Goal: Information Seeking & Learning: Learn about a topic

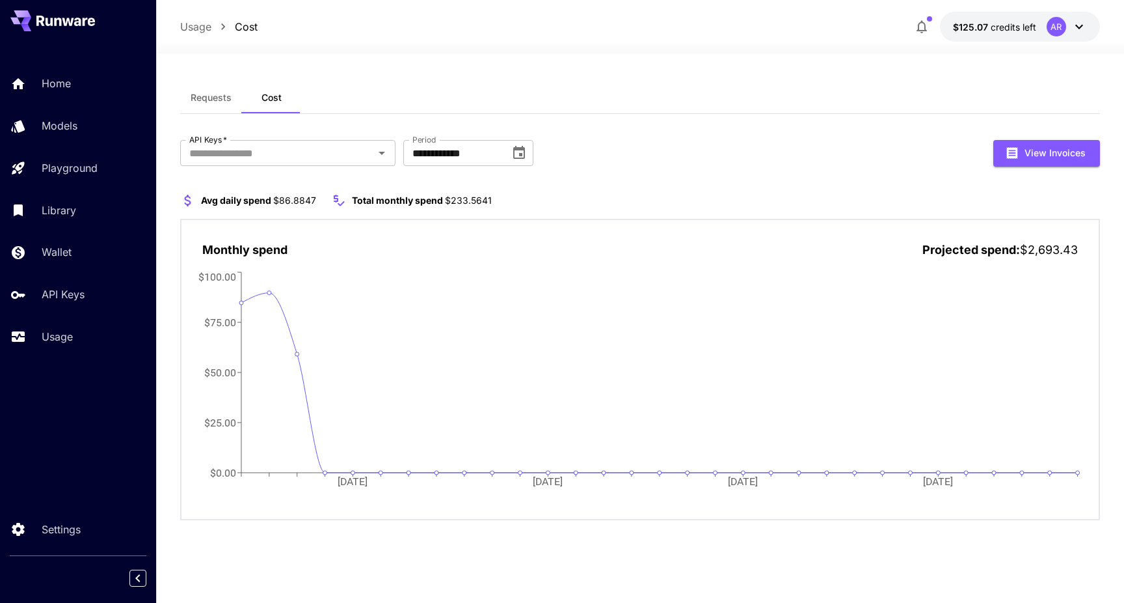
click at [195, 91] on button "Requests" at bounding box center [211, 97] width 62 height 31
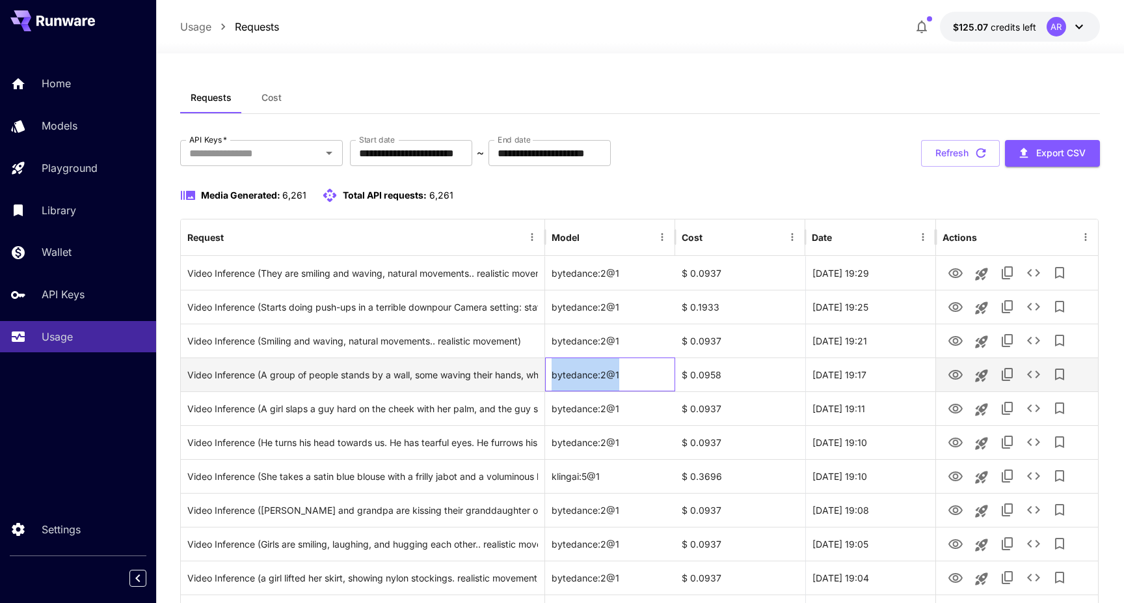
drag, startPoint x: 553, startPoint y: 371, endPoint x: 623, endPoint y: 375, distance: 70.4
click at [623, 375] on div "bytedance:2@1" at bounding box center [610, 374] width 130 height 34
copy div "bytedance:2@1"
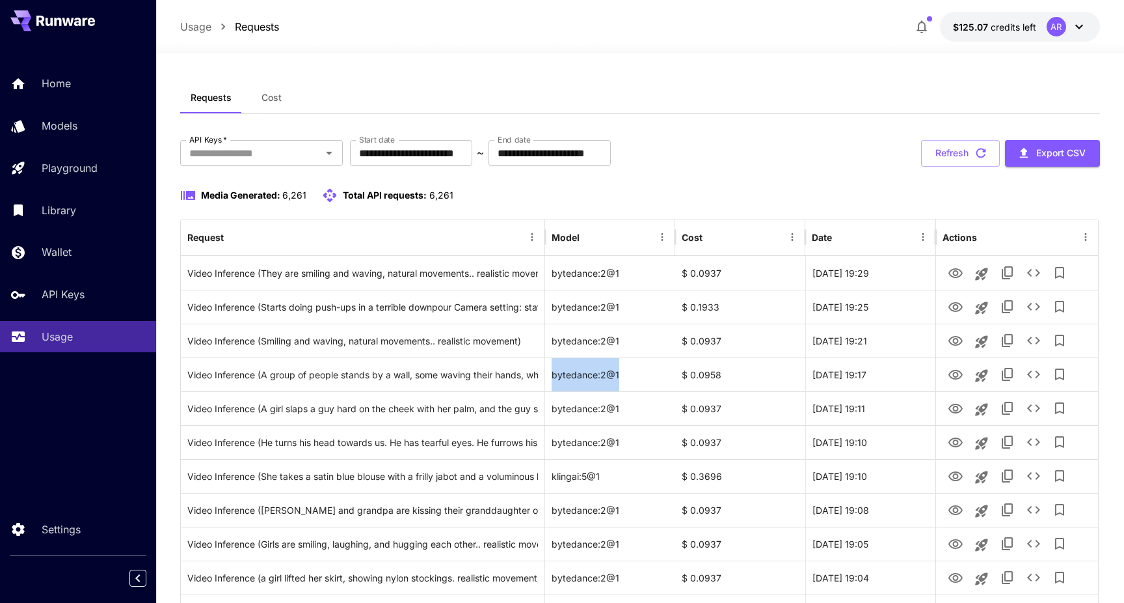
click at [53, 22] on icon at bounding box center [65, 21] width 59 height 10
click at [71, 128] on p "Models" at bounding box center [62, 126] width 36 height 16
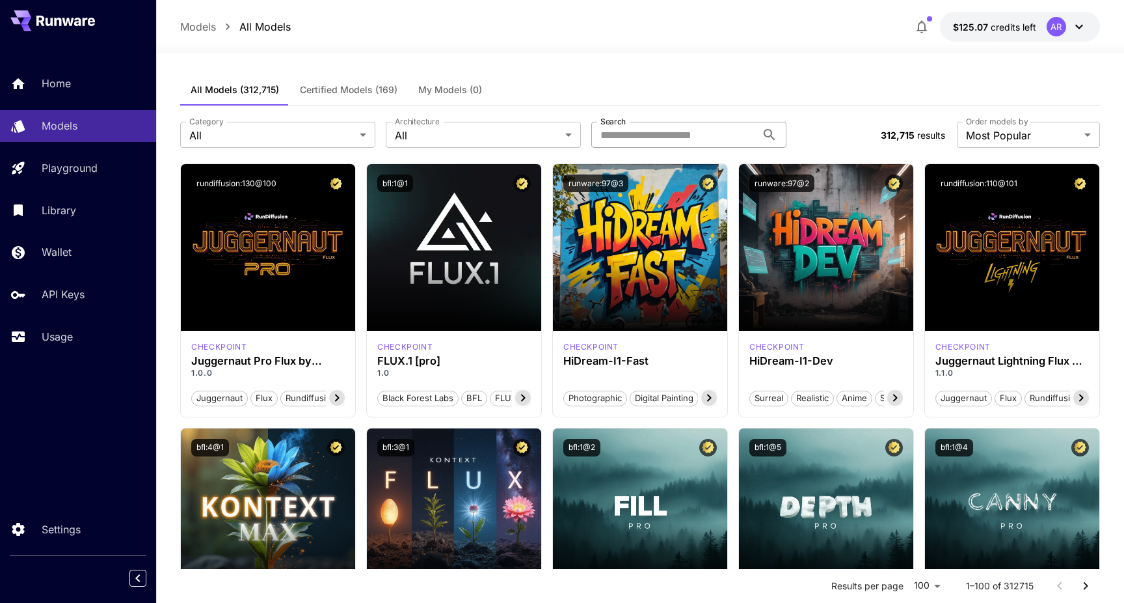
click at [681, 133] on input "Search" at bounding box center [673, 135] width 165 height 26
paste input "**********"
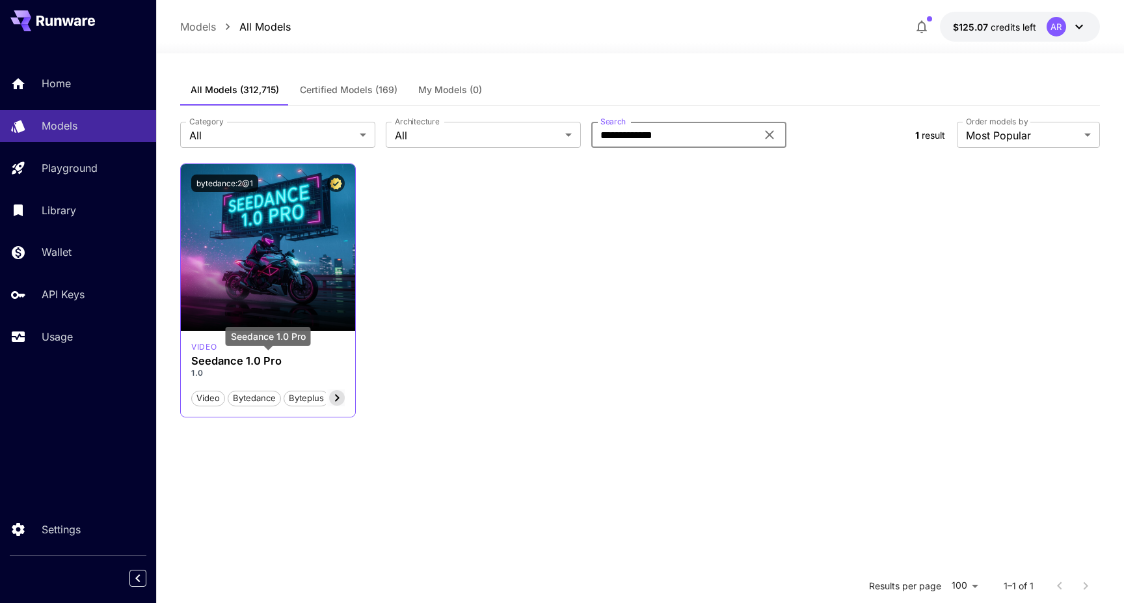
type input "**********"
drag, startPoint x: 193, startPoint y: 357, endPoint x: 282, endPoint y: 360, distance: 88.5
click at [282, 360] on h3 "Seedance 1.0 Pro" at bounding box center [268, 361] width 154 height 12
copy h3 "Seedance 1.0 Pro"
click at [336, 399] on icon at bounding box center [337, 398] width 16 height 16
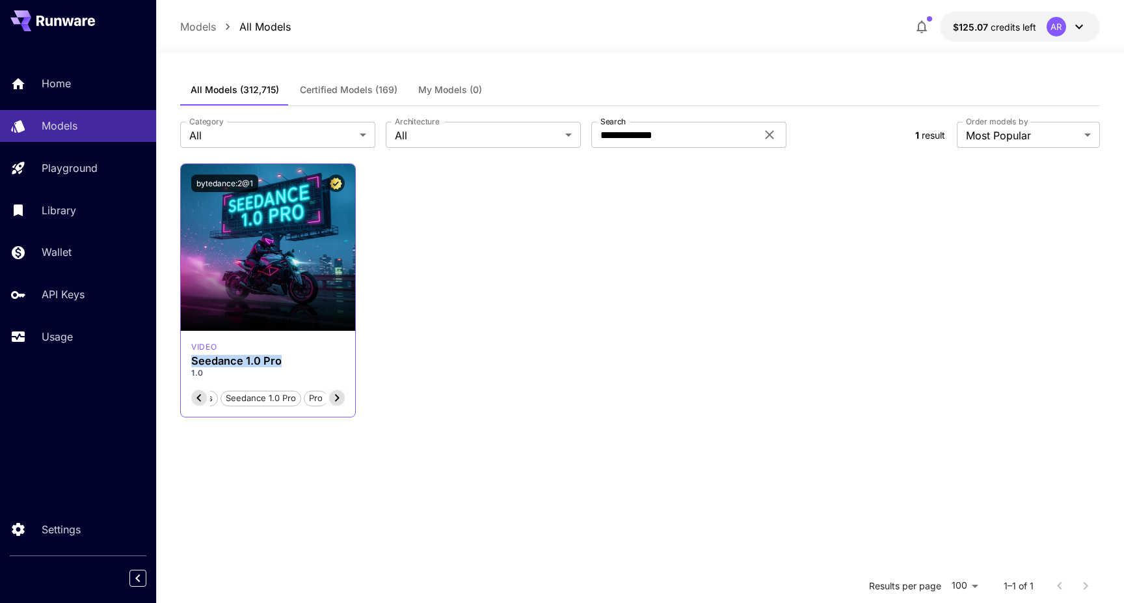
click at [336, 399] on icon at bounding box center [337, 398] width 16 height 16
click at [337, 398] on div "Video Bytedance Byteplus Seedance 1.0 Pro Pro T2V I2V Partner" at bounding box center [277, 397] width 135 height 17
click at [386, 372] on div "Launch in Playground bytedance:2@1 video Seedance 1.0 Pro 1.0 Video Bytedance B…" at bounding box center [640, 290] width 920 height 254
click at [770, 133] on icon at bounding box center [770, 135] width 16 height 16
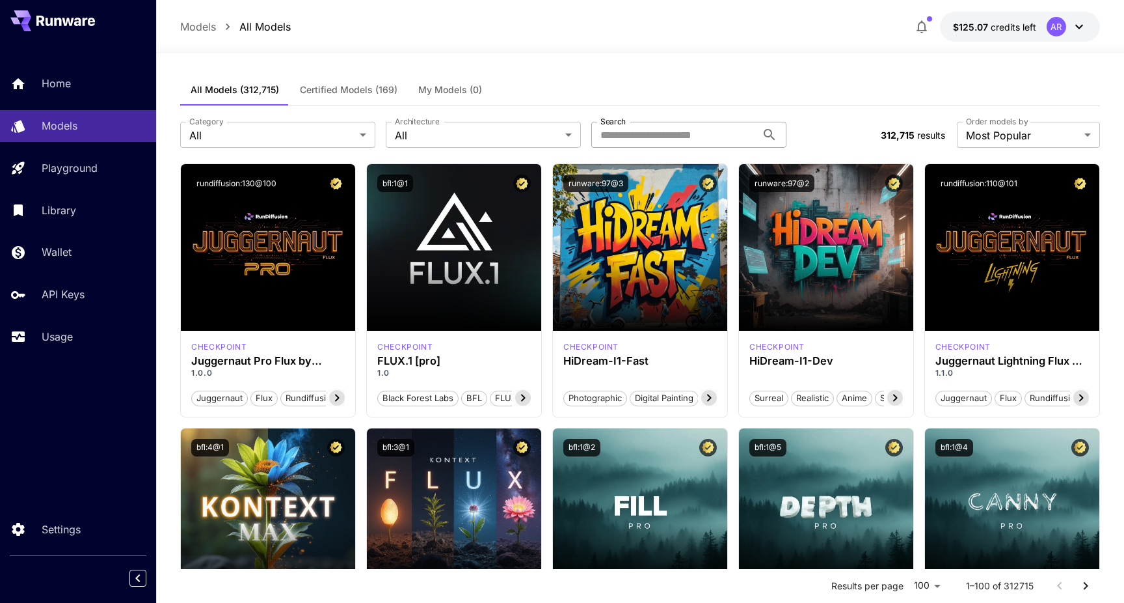
scroll to position [0, 0]
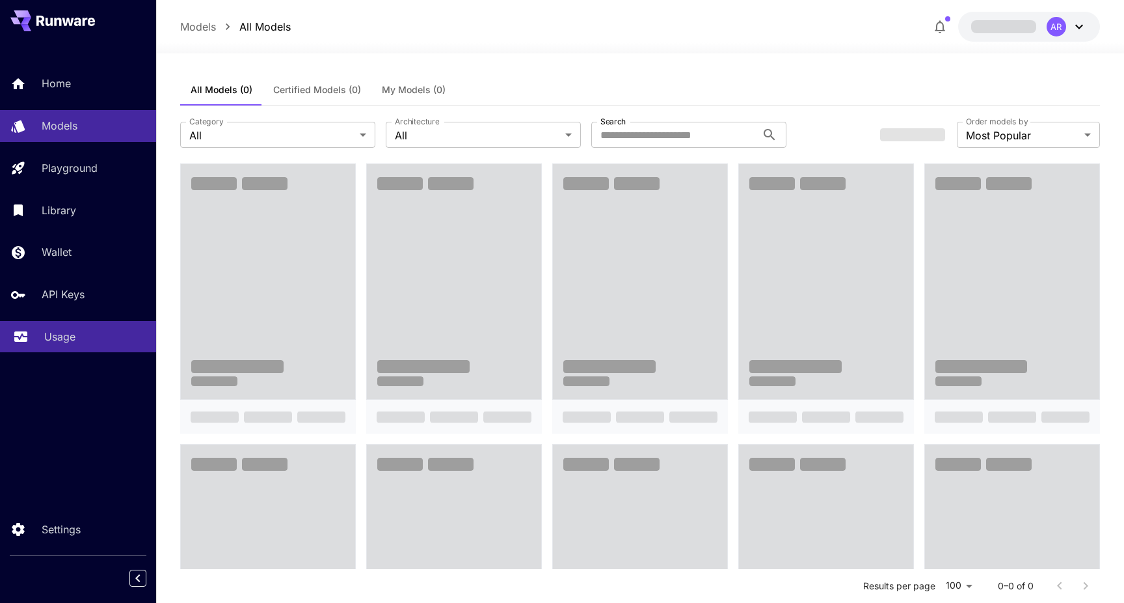
click at [52, 336] on p "Usage" at bounding box center [59, 337] width 31 height 16
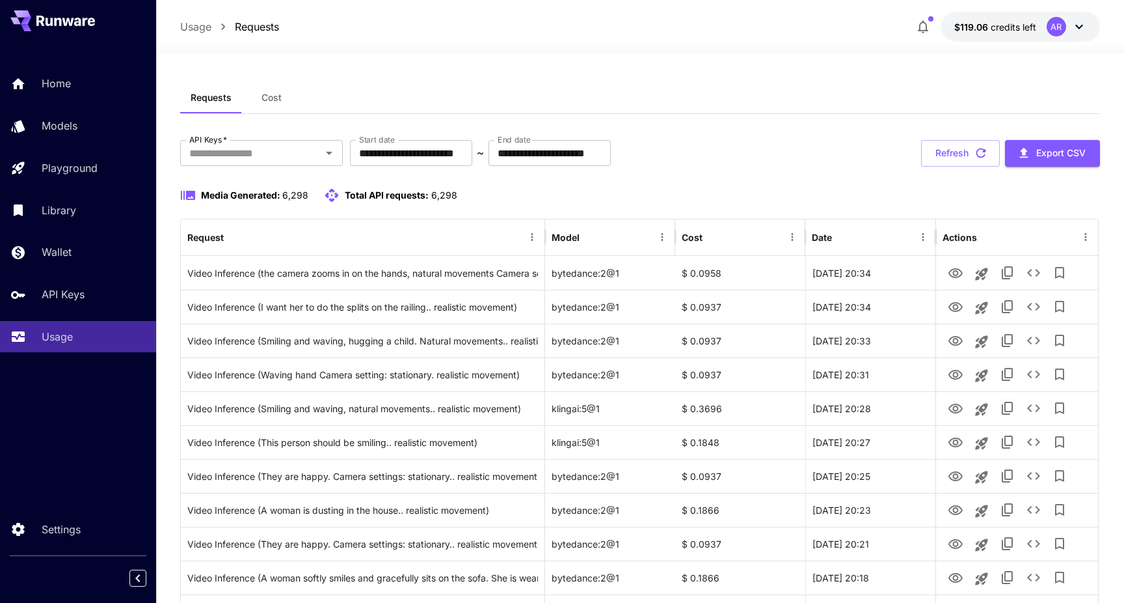
click at [273, 94] on span "Cost" at bounding box center [272, 98] width 20 height 12
